Goal: Information Seeking & Learning: Learn about a topic

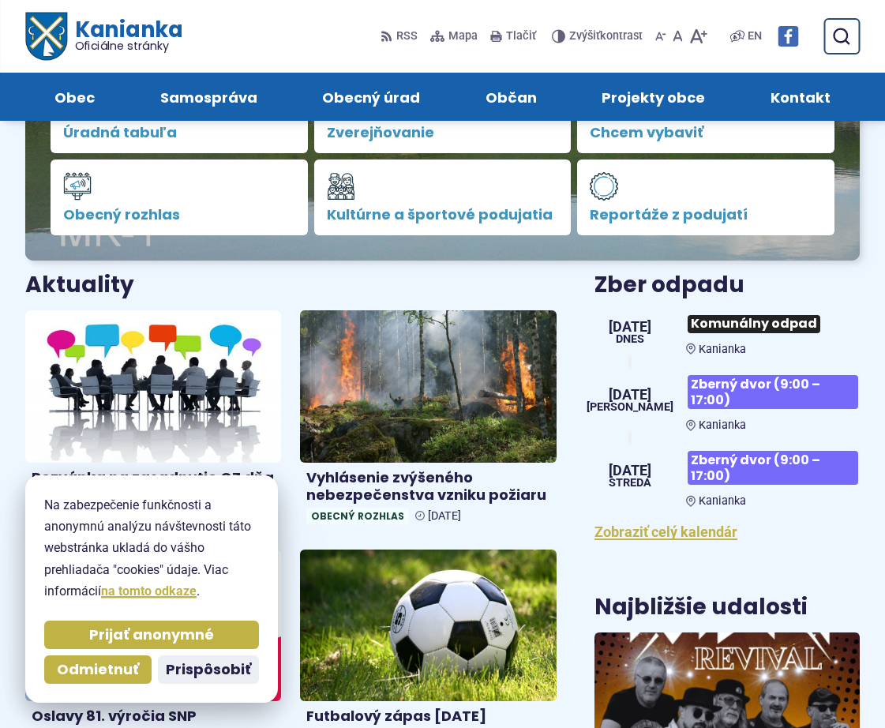
scroll to position [158, 0]
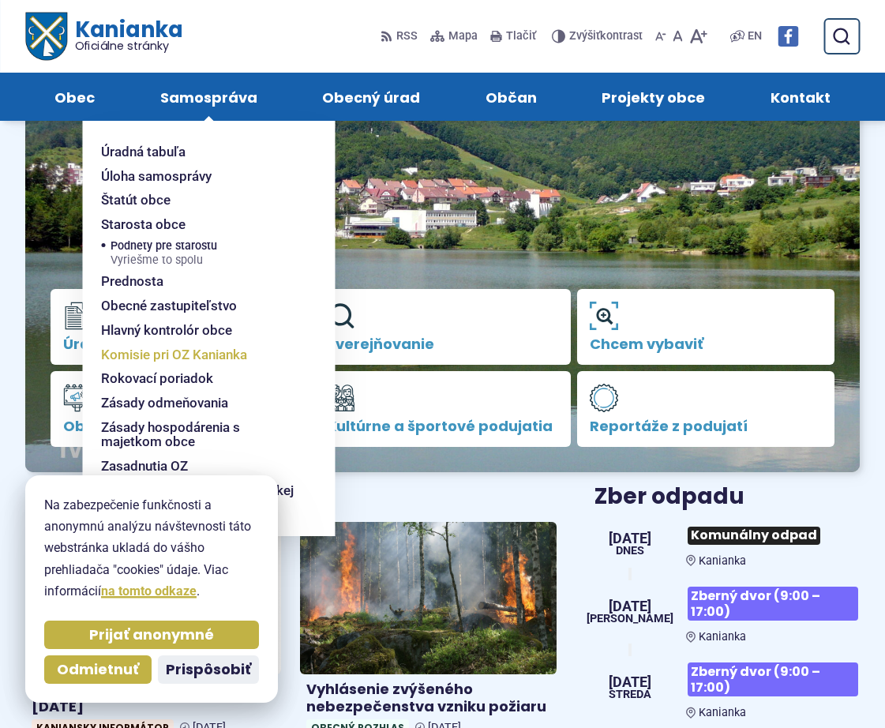
click at [171, 354] on span "Komisie pri OZ Kanianka" at bounding box center [174, 355] width 146 height 24
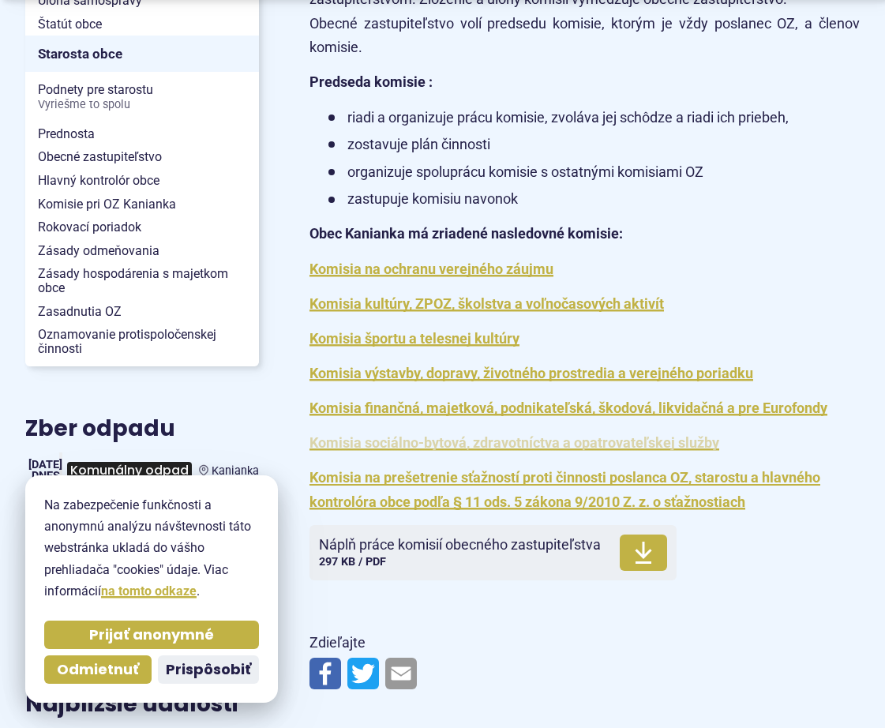
scroll to position [474, 0]
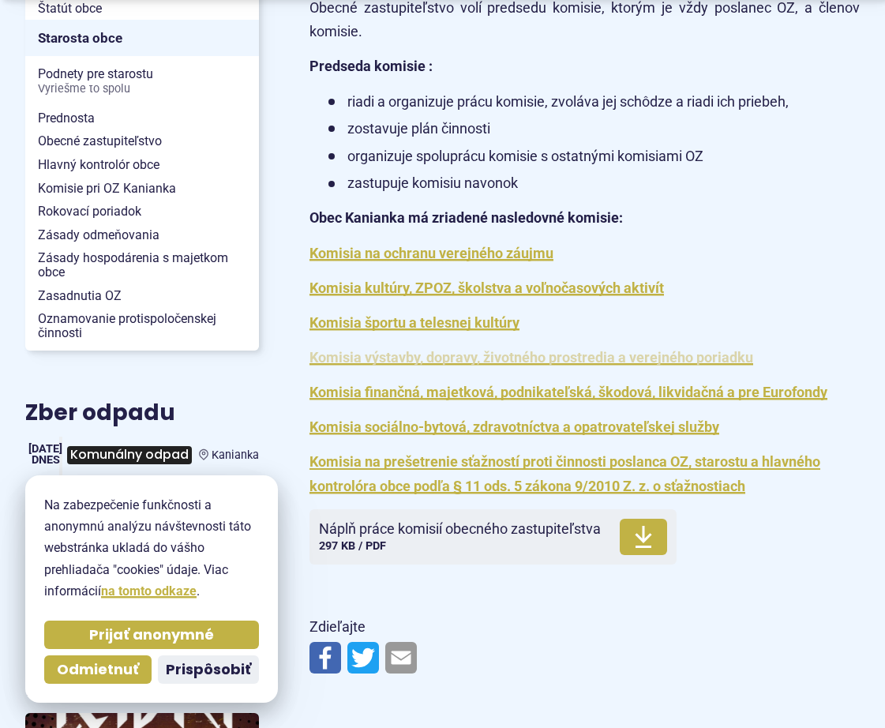
click at [413, 359] on link "Komisia výstavby, dopravy, životného prostredia a verejného poriadku" at bounding box center [532, 357] width 444 height 17
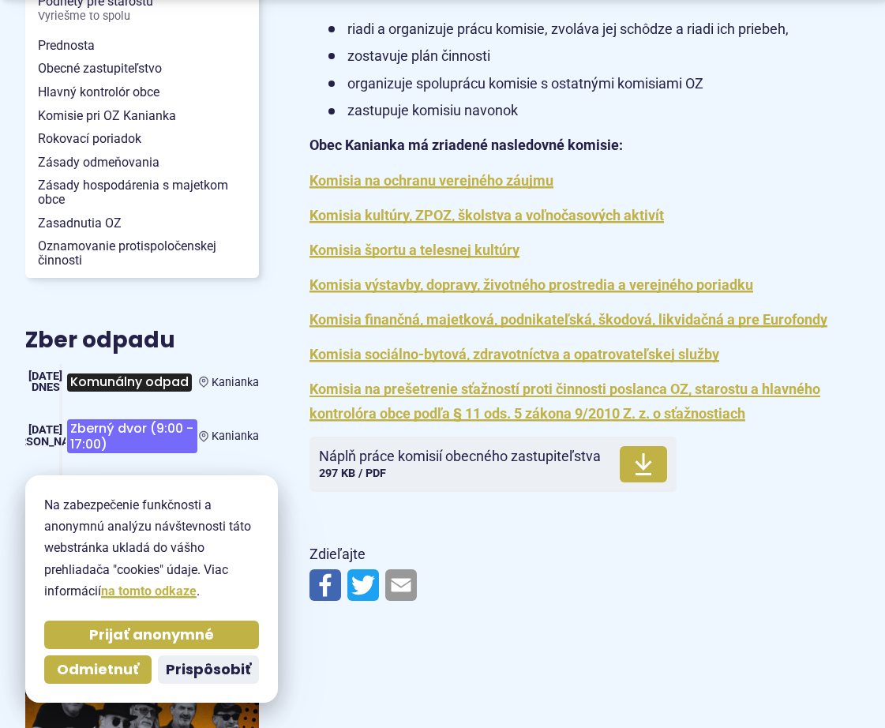
scroll to position [553, 0]
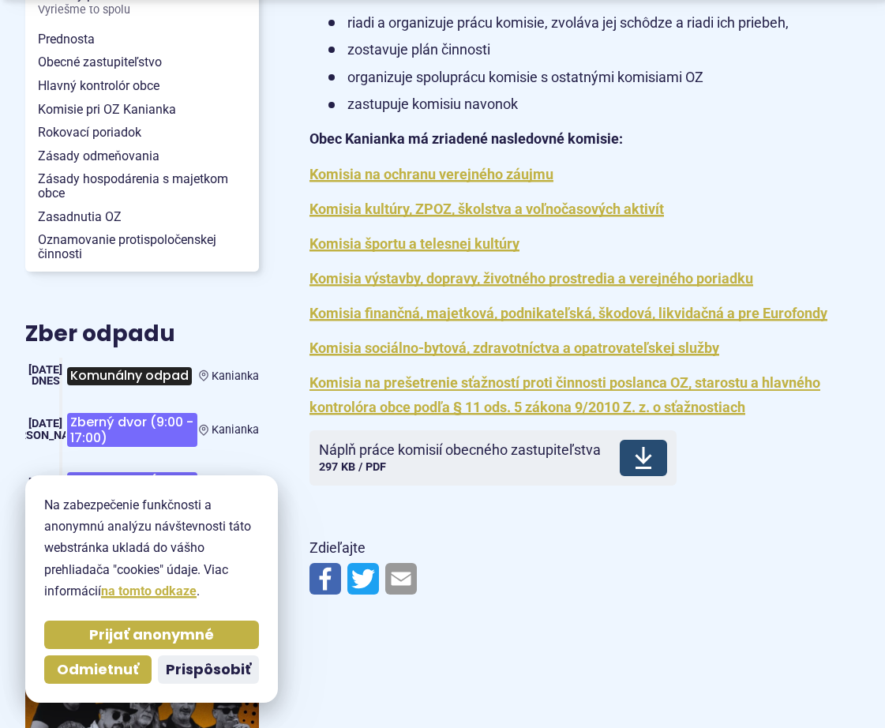
click at [396, 452] on span "Náplň práce komisií obecného zastupiteľstva" at bounding box center [460, 450] width 282 height 16
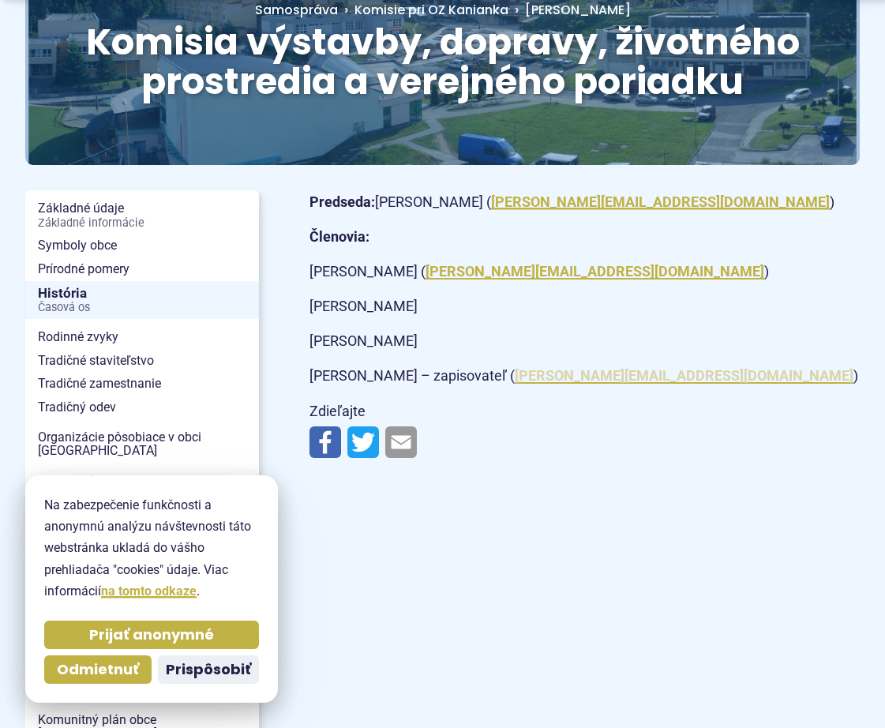
scroll to position [316, 0]
